Goal: Answer question/provide support: Share knowledge or assist other users

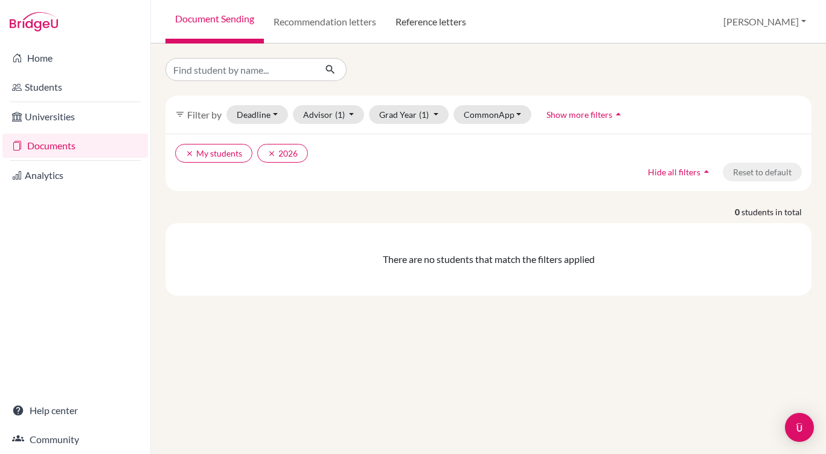
click at [428, 20] on link "Reference letters" at bounding box center [431, 21] width 90 height 43
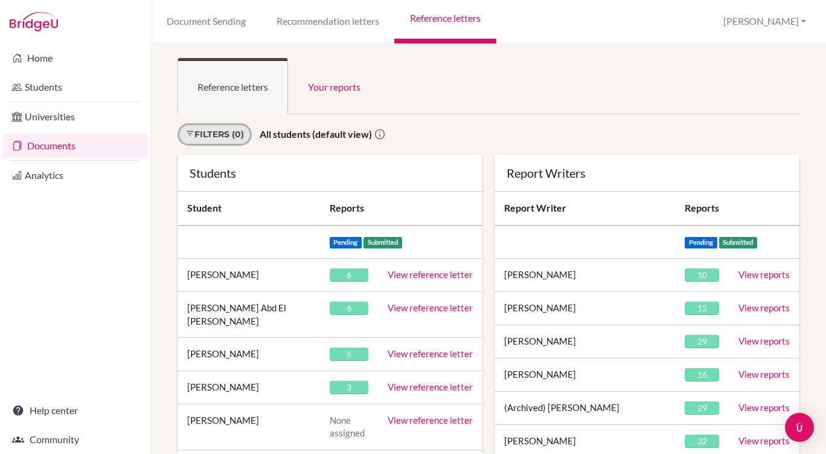
click at [237, 133] on link "Filters (0)" at bounding box center [215, 134] width 74 height 22
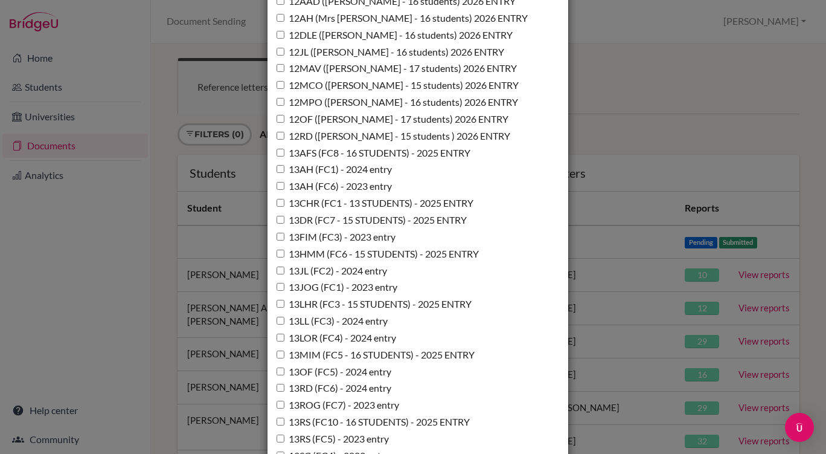
scroll to position [520, 0]
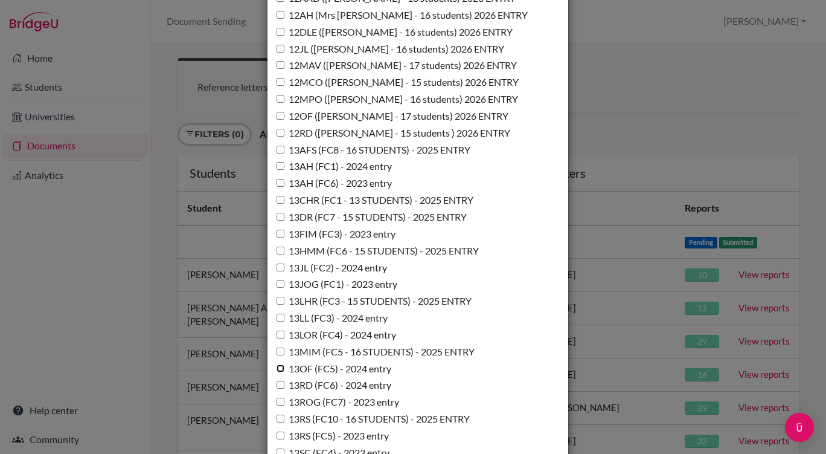
click at [277, 369] on input "13OF (FC5) - 2024 entry" at bounding box center [281, 368] width 8 height 8
checkbox input "true"
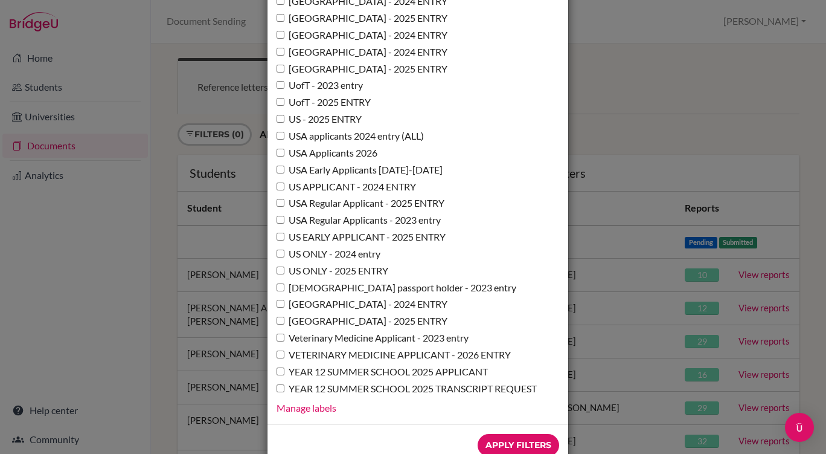
scroll to position [8868, 0]
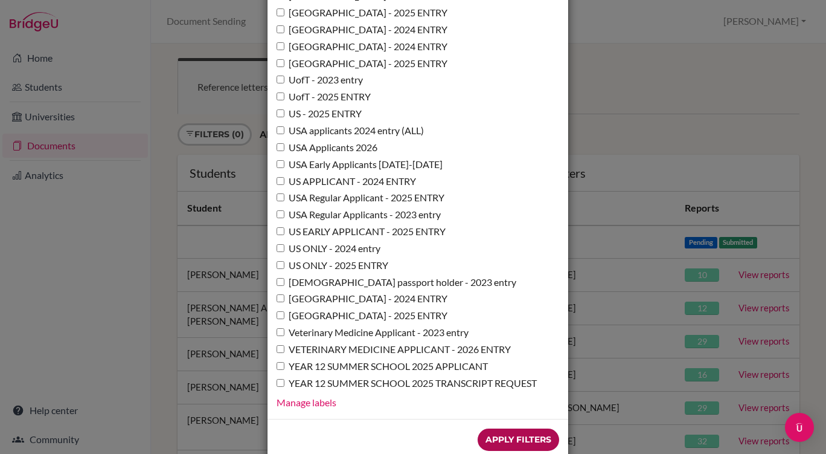
click at [496, 428] on input "Apply Filters" at bounding box center [519, 439] width 82 height 22
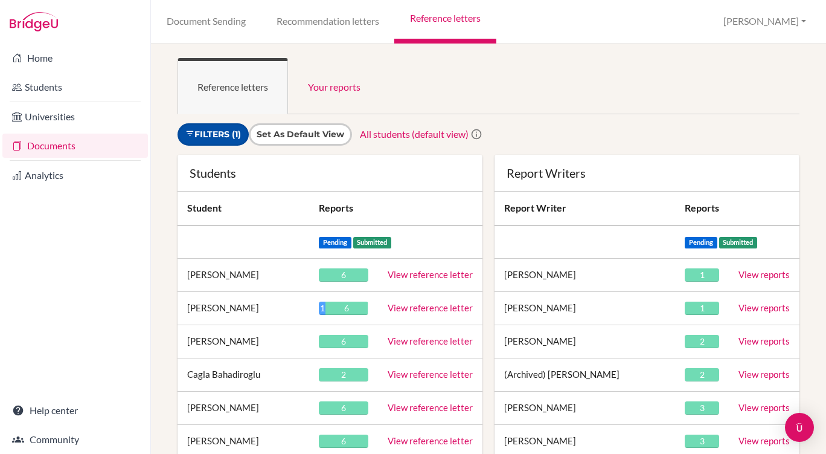
click at [231, 136] on link "Filters (1)" at bounding box center [213, 134] width 71 height 22
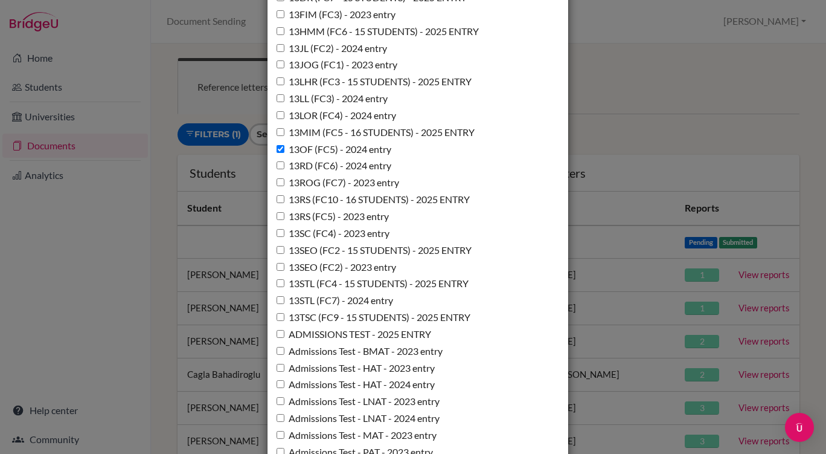
scroll to position [742, 0]
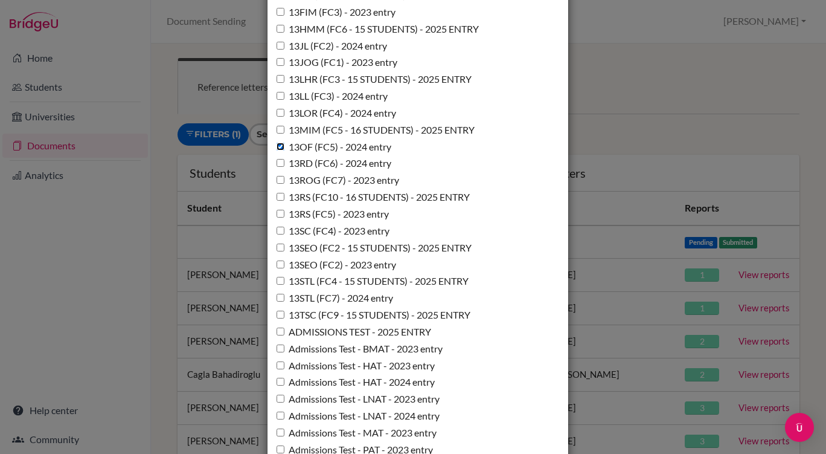
click at [277, 150] on input "13OF (FC5) - 2024 entry" at bounding box center [281, 147] width 8 height 8
checkbox input "false"
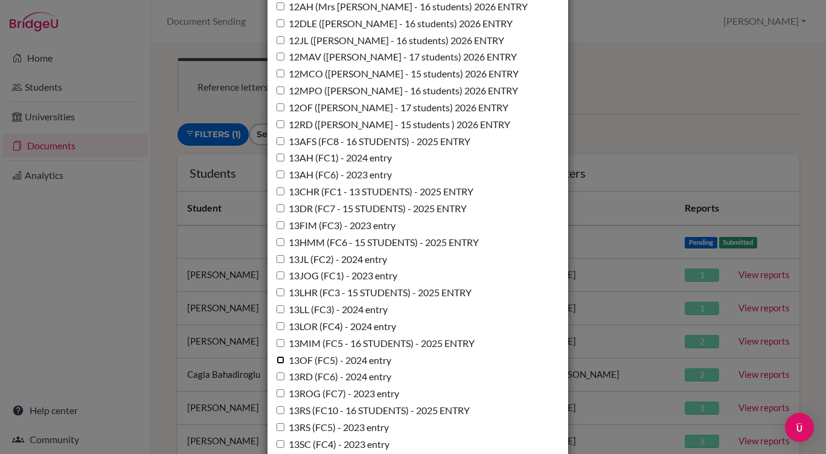
scroll to position [492, 0]
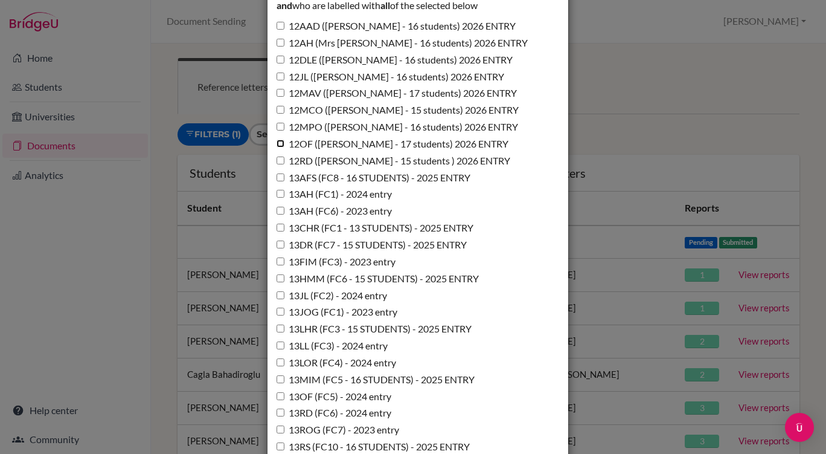
click at [277, 143] on input "12OF ([PERSON_NAME] - 17 students) 2026 ENTRY" at bounding box center [281, 143] width 8 height 8
checkbox input "true"
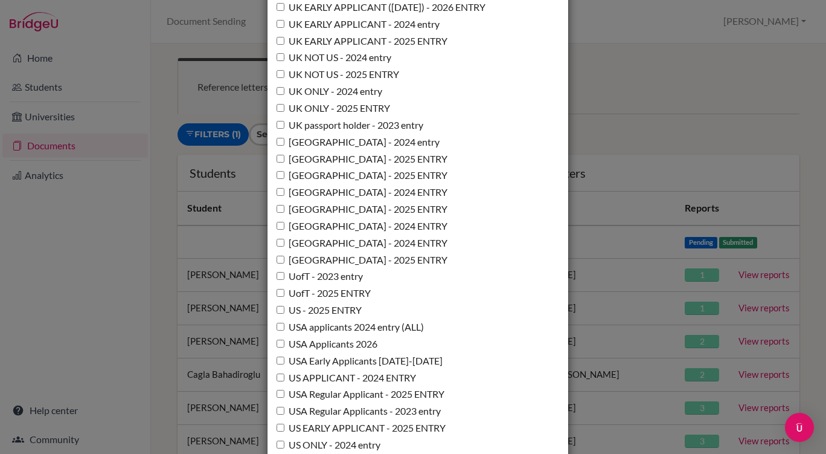
scroll to position [8868, 0]
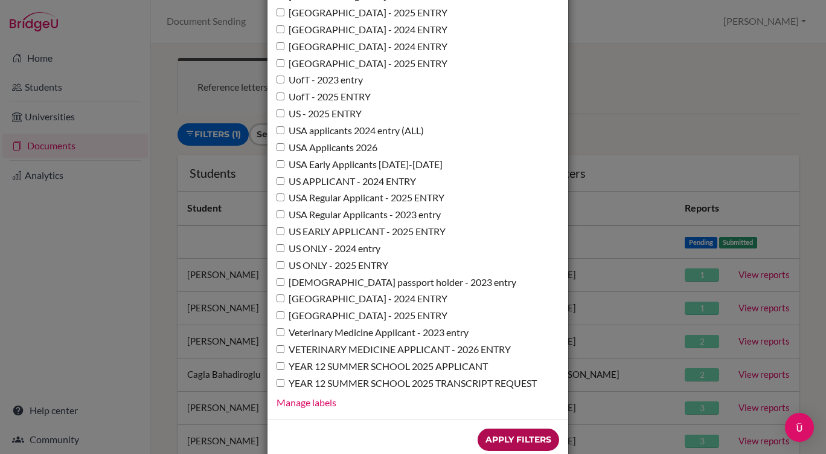
click at [495, 428] on input "Apply Filters" at bounding box center [519, 439] width 82 height 22
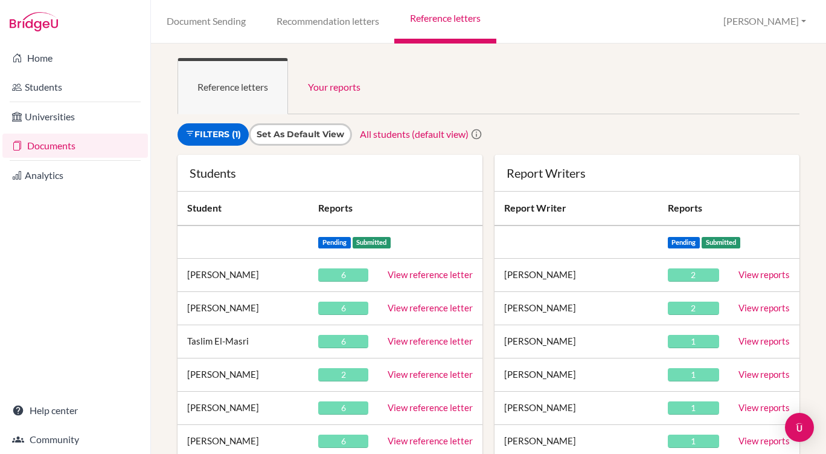
click at [416, 277] on link "View reference letter" at bounding box center [430, 274] width 85 height 11
click at [410, 309] on link "View reference letter" at bounding box center [430, 307] width 85 height 11
click at [415, 342] on link "View reference letter" at bounding box center [430, 340] width 85 height 11
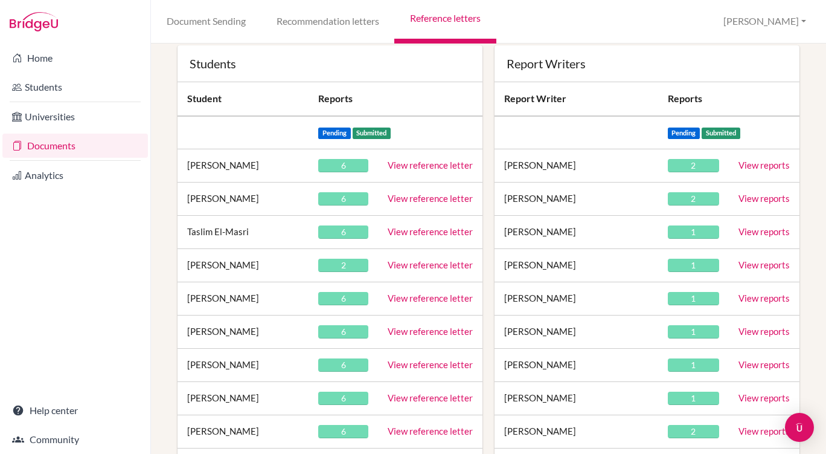
scroll to position [110, 0]
click at [417, 264] on link "View reference letter" at bounding box center [430, 263] width 85 height 11
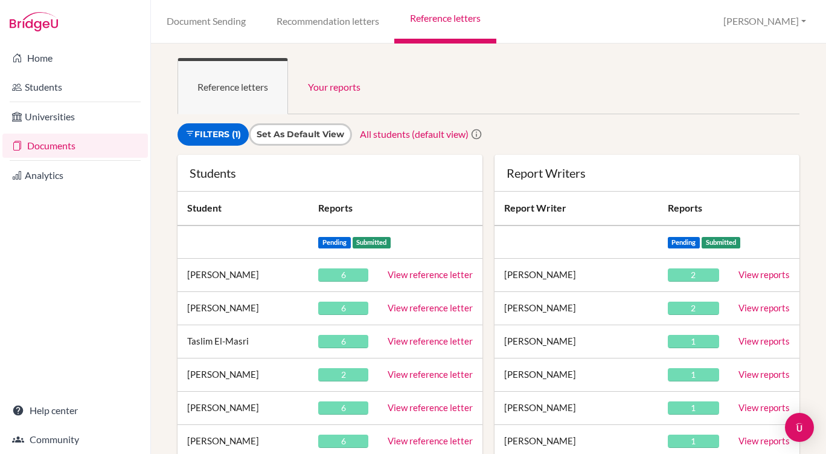
scroll to position [75, 0]
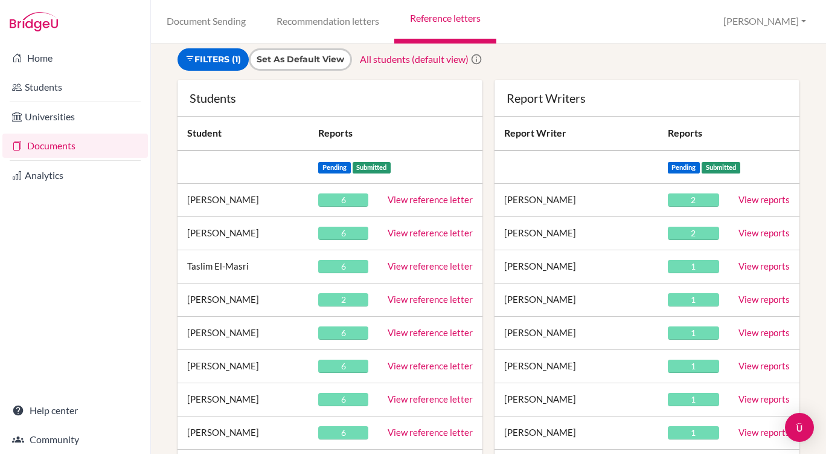
click at [412, 333] on link "View reference letter" at bounding box center [430, 332] width 85 height 11
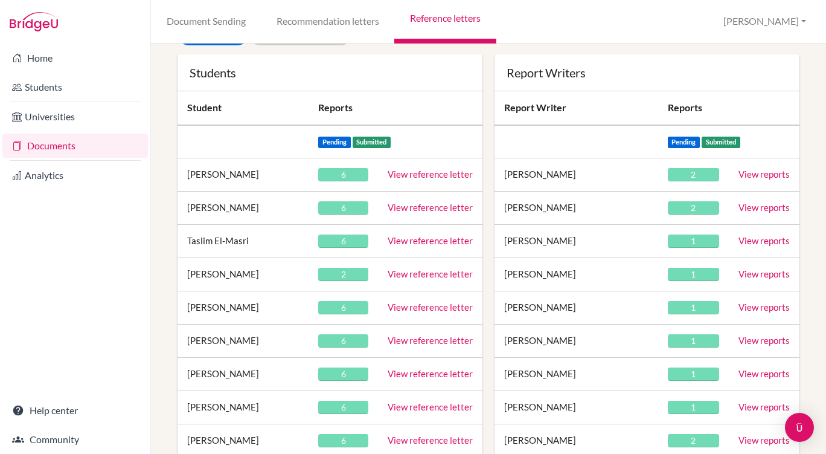
scroll to position [104, 0]
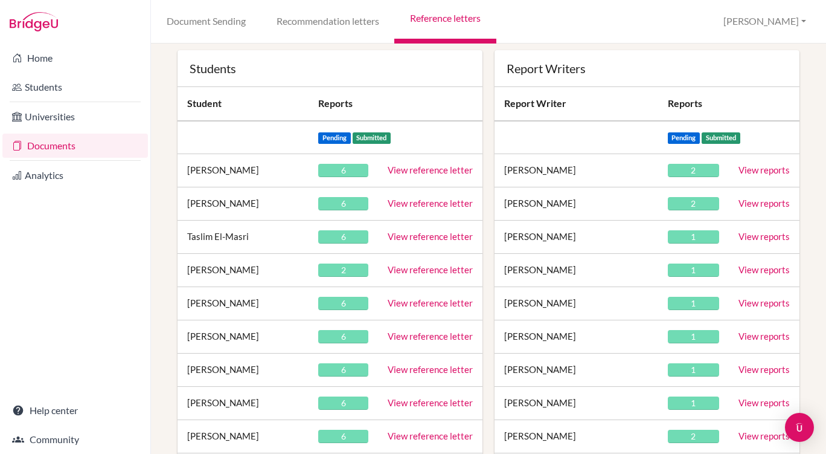
click at [441, 338] on link "View reference letter" at bounding box center [430, 335] width 85 height 11
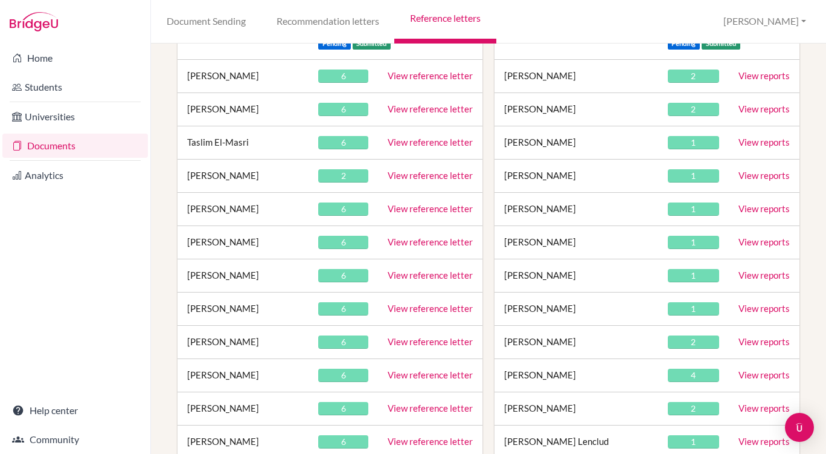
scroll to position [199, 0]
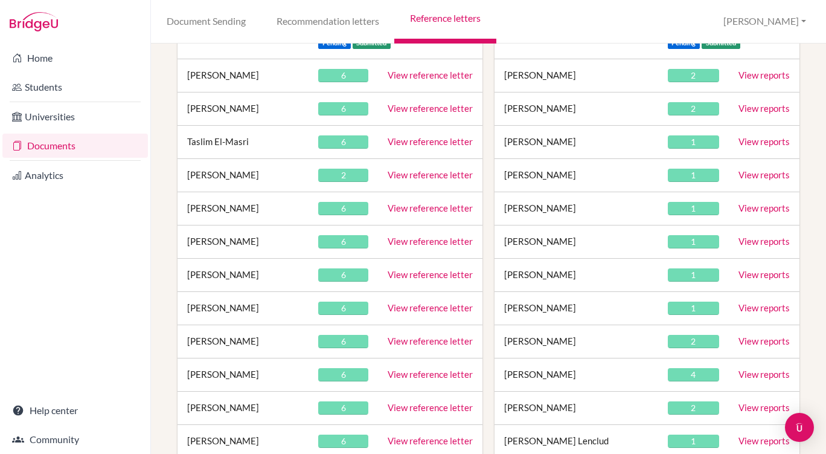
click at [413, 276] on link "View reference letter" at bounding box center [430, 274] width 85 height 11
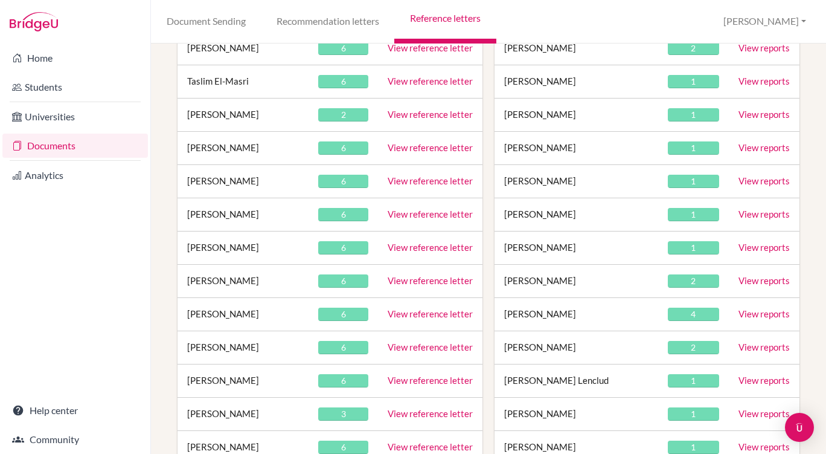
scroll to position [260, 0]
click at [436, 315] on link "View reference letter" at bounding box center [430, 312] width 85 height 11
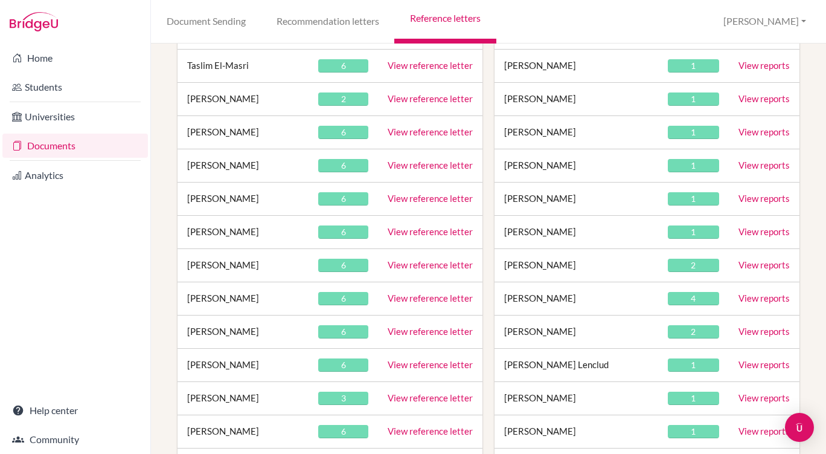
scroll to position [282, 0]
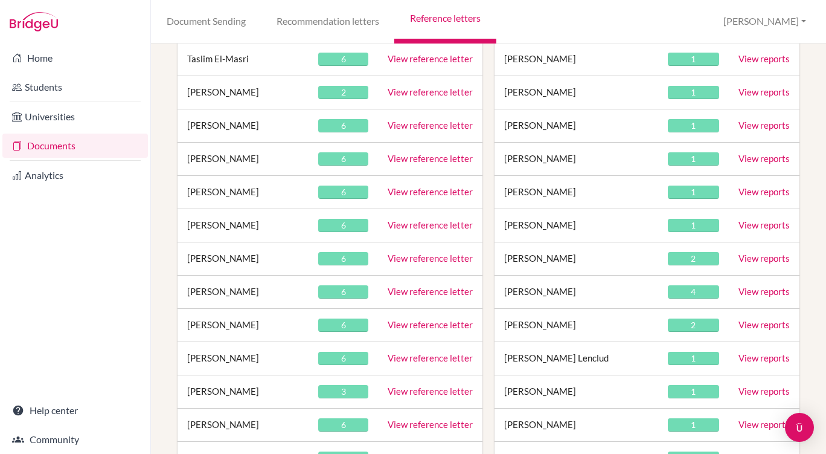
click at [420, 259] on link "View reference letter" at bounding box center [430, 257] width 85 height 11
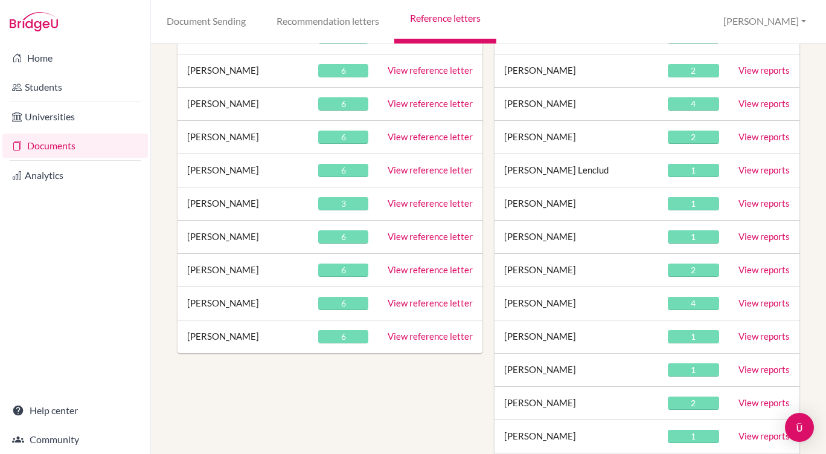
scroll to position [470, 0]
click at [424, 336] on link "View reference letter" at bounding box center [430, 335] width 85 height 11
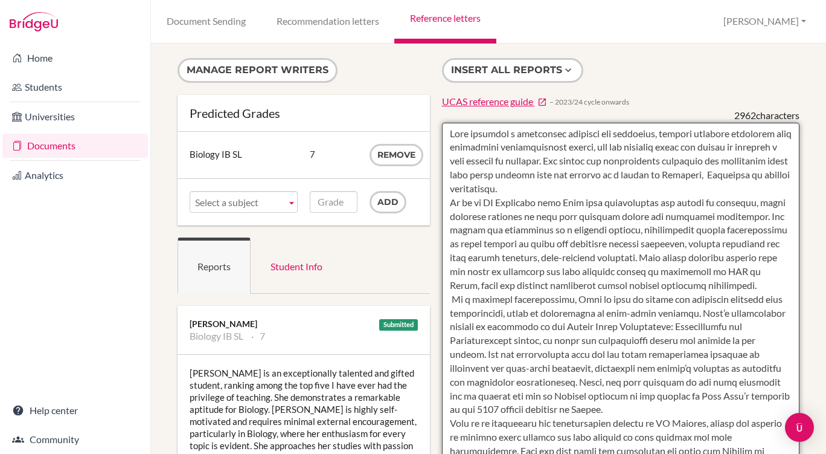
drag, startPoint x: 444, startPoint y: 146, endPoint x: 521, endPoint y: 259, distance: 136.5
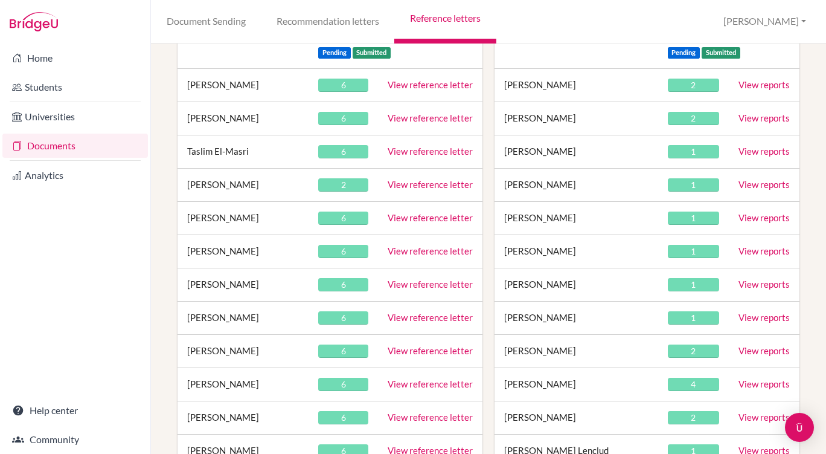
scroll to position [210, 0]
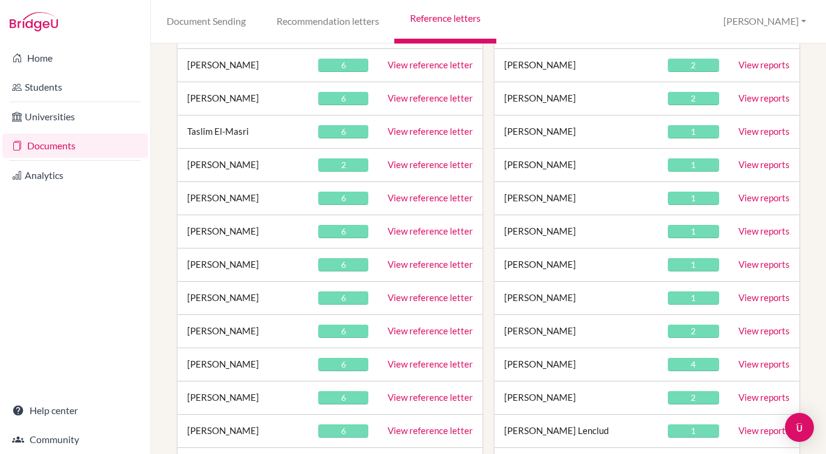
click at [426, 230] on link "View reference letter" at bounding box center [430, 230] width 85 height 11
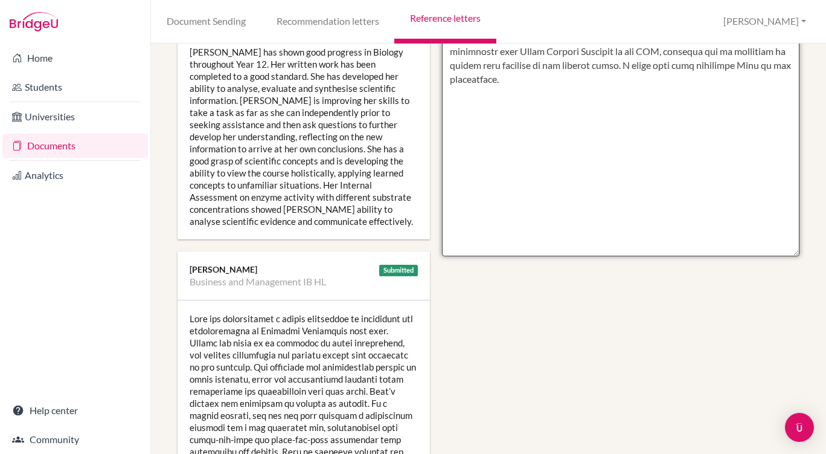
scroll to position [580, 0]
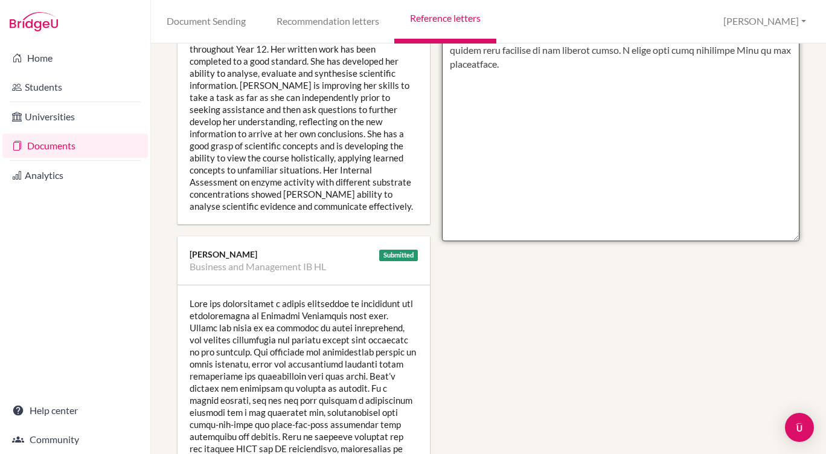
drag, startPoint x: 446, startPoint y: 146, endPoint x: 602, endPoint y: 96, distance: 164.2
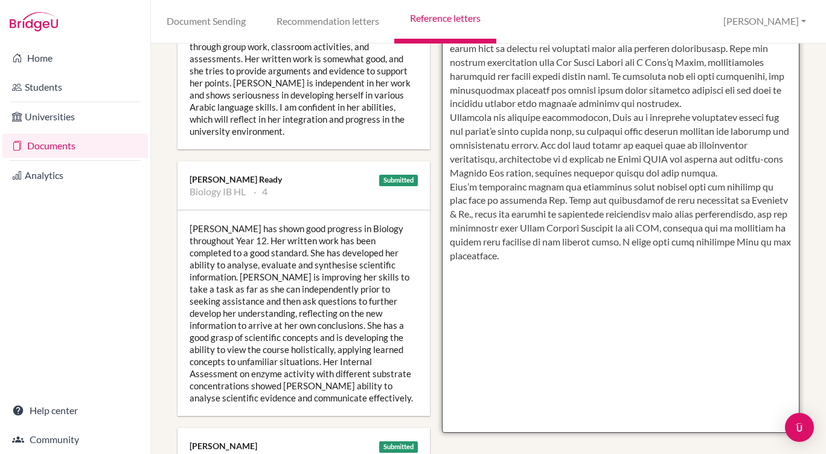
scroll to position [388, 0]
click at [588, 218] on textarea at bounding box center [621, 84] width 358 height 698
drag, startPoint x: 565, startPoint y: 214, endPoint x: 602, endPoint y: 279, distance: 74.4
click at [602, 279] on textarea at bounding box center [621, 84] width 358 height 698
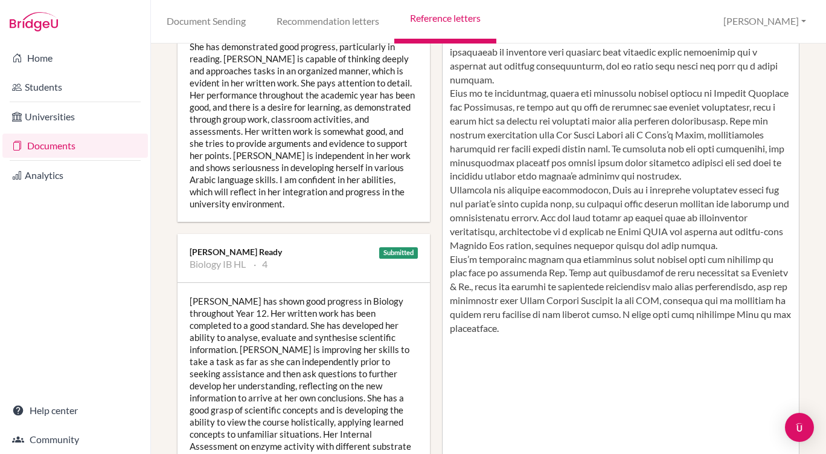
scroll to position [316, 0]
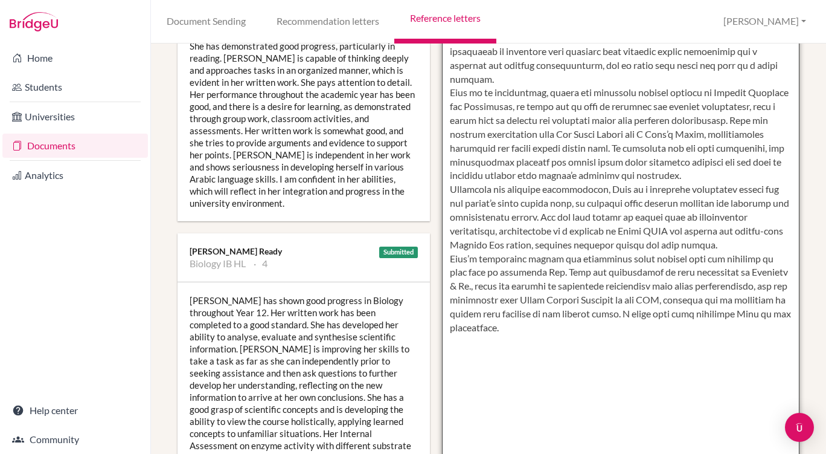
drag, startPoint x: 556, startPoint y: 231, endPoint x: 595, endPoint y: 348, distance: 123.7
click at [595, 348] on textarea at bounding box center [621, 155] width 358 height 698
